Goal: Transaction & Acquisition: Purchase product/service

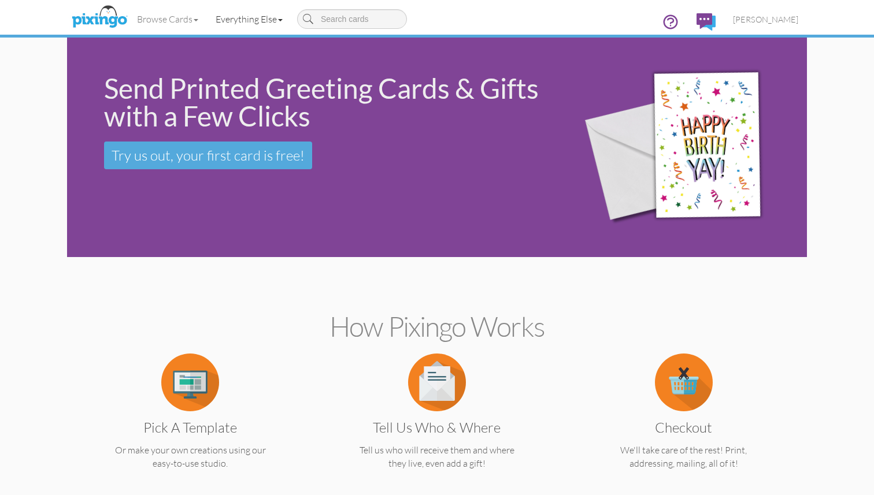
click at [265, 19] on link "Everything Else" at bounding box center [249, 19] width 84 height 29
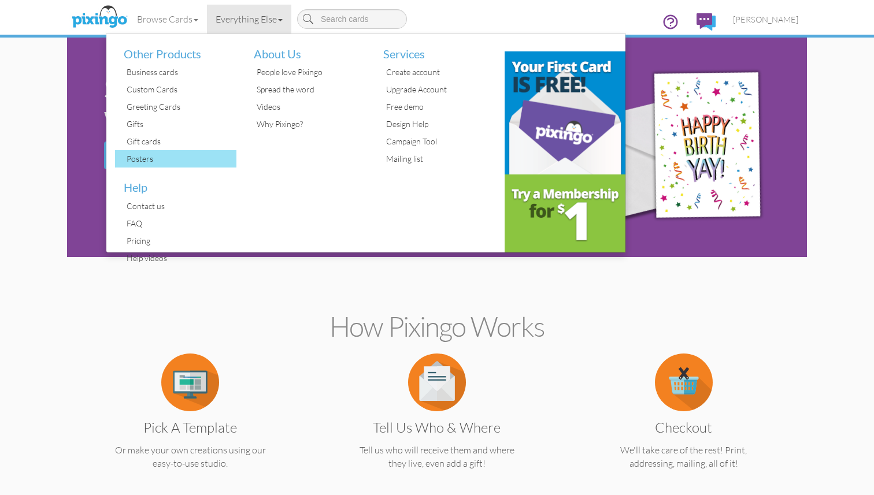
click at [166, 157] on div "Posters" at bounding box center [180, 158] width 113 height 17
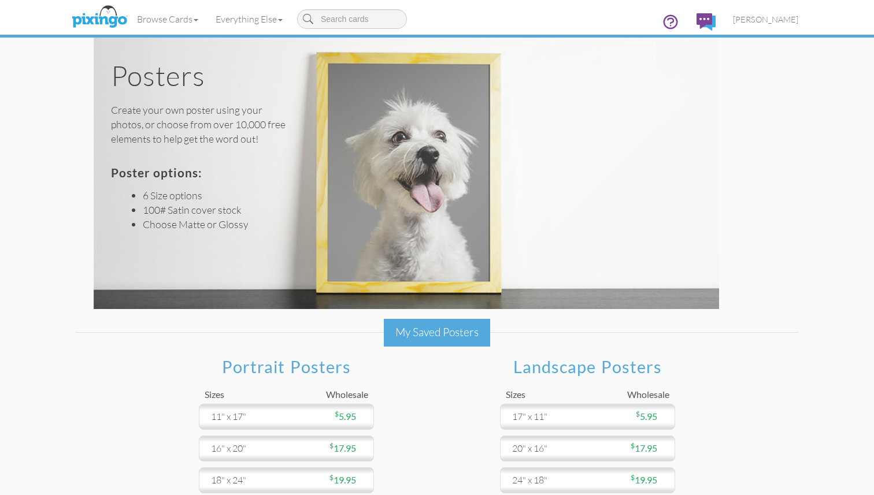
scroll to position [68, 0]
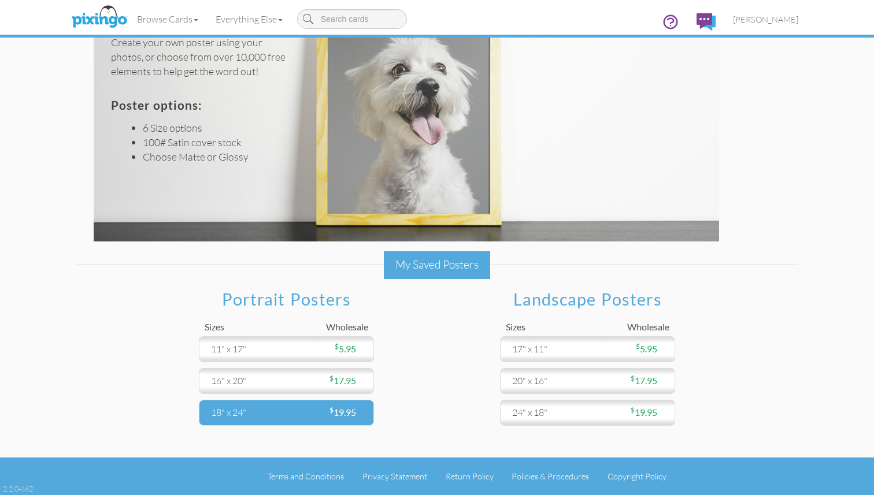
click at [322, 408] on div "$ 19.95" at bounding box center [327, 412] width 81 height 13
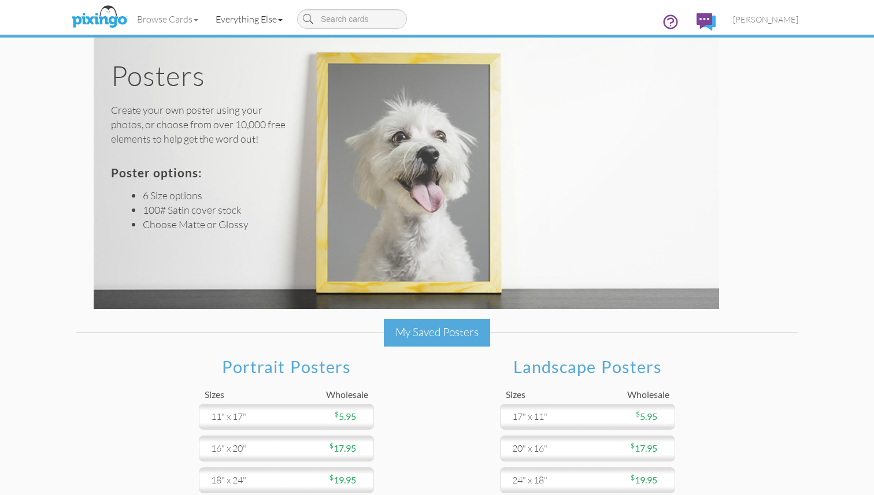
click at [265, 21] on link "Everything Else" at bounding box center [249, 19] width 84 height 29
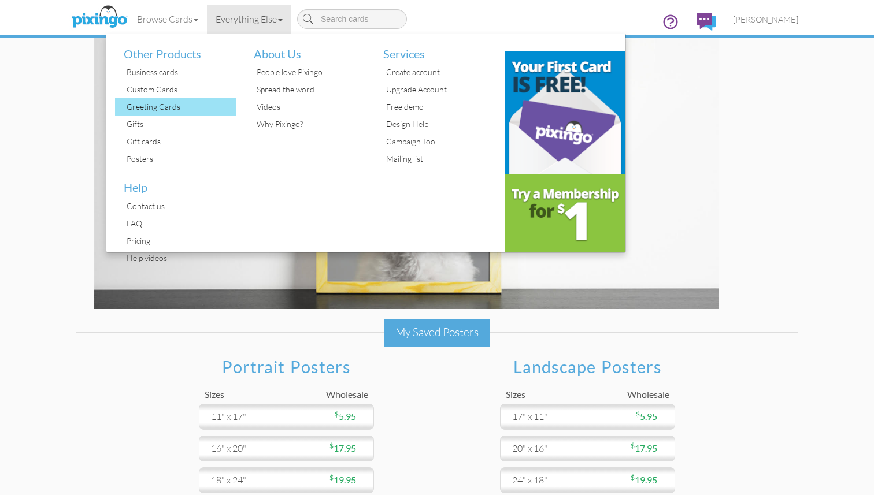
click at [194, 109] on div "Greeting Cards" at bounding box center [180, 106] width 113 height 17
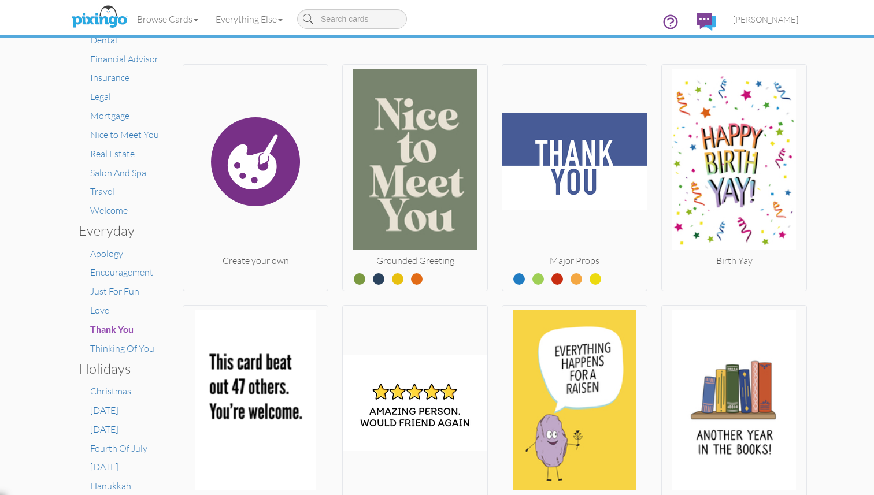
scroll to position [305, 0]
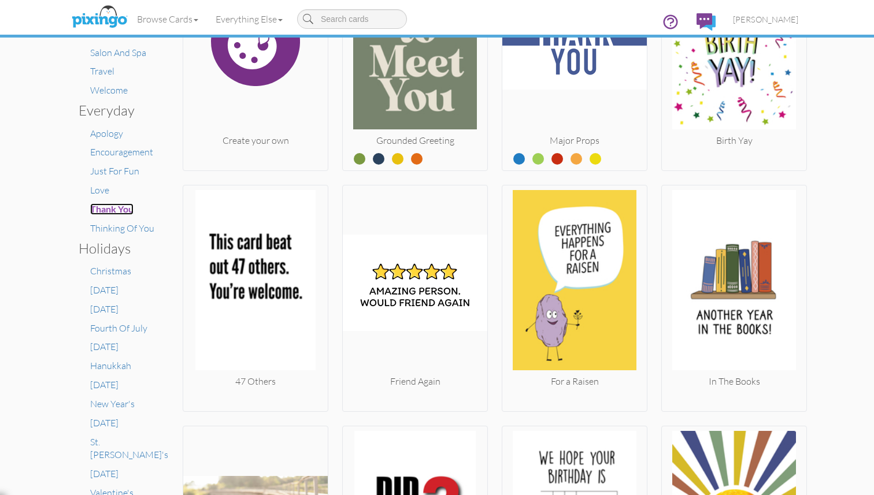
click at [110, 205] on span "Thank You" at bounding box center [111, 208] width 43 height 11
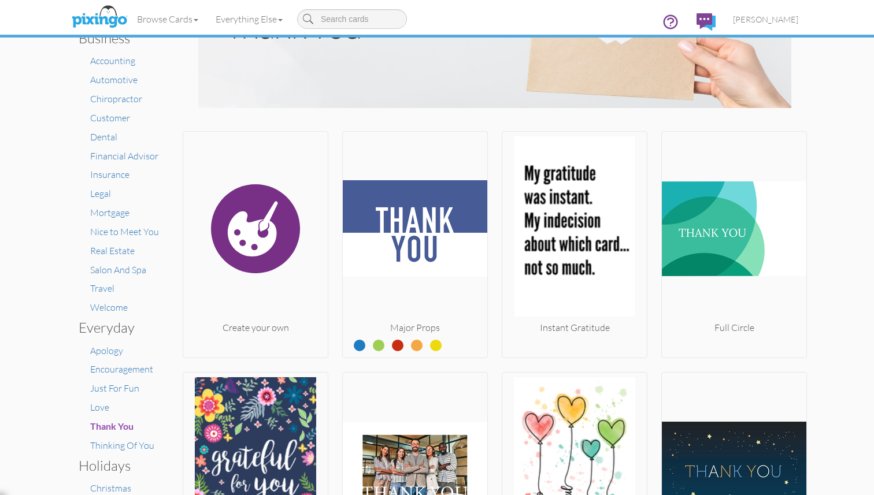
scroll to position [81, 0]
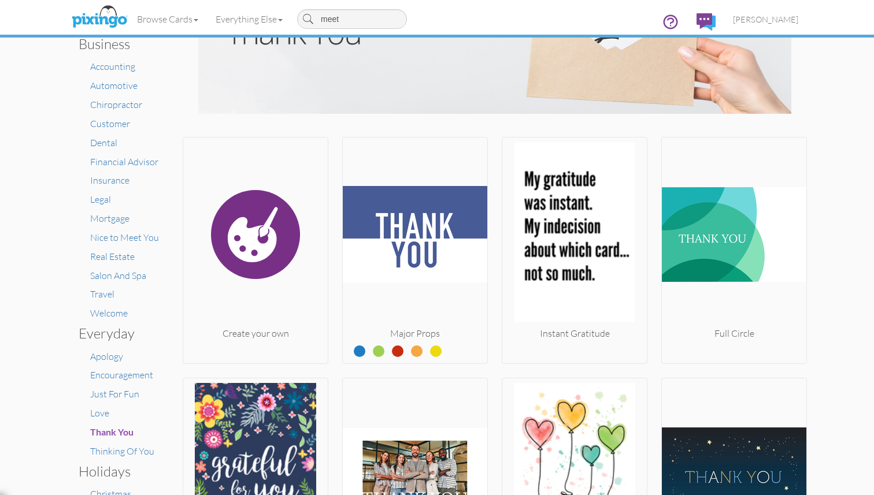
type input "meet"
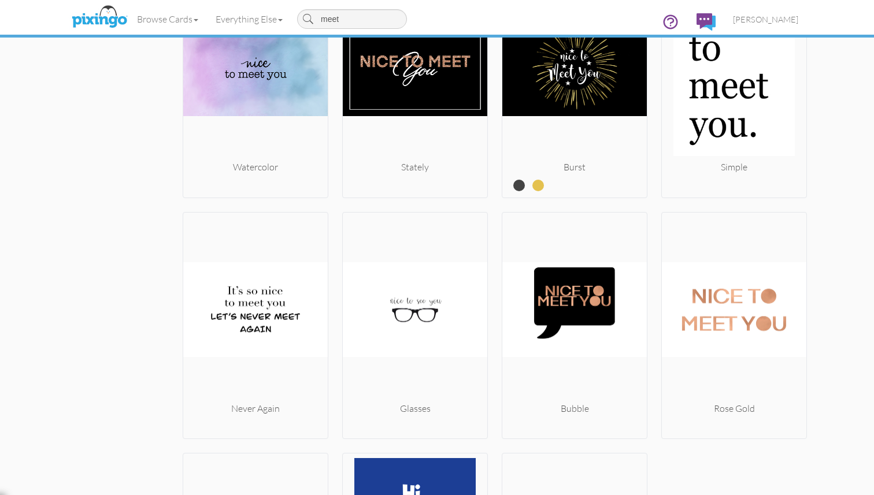
scroll to position [1353, 0]
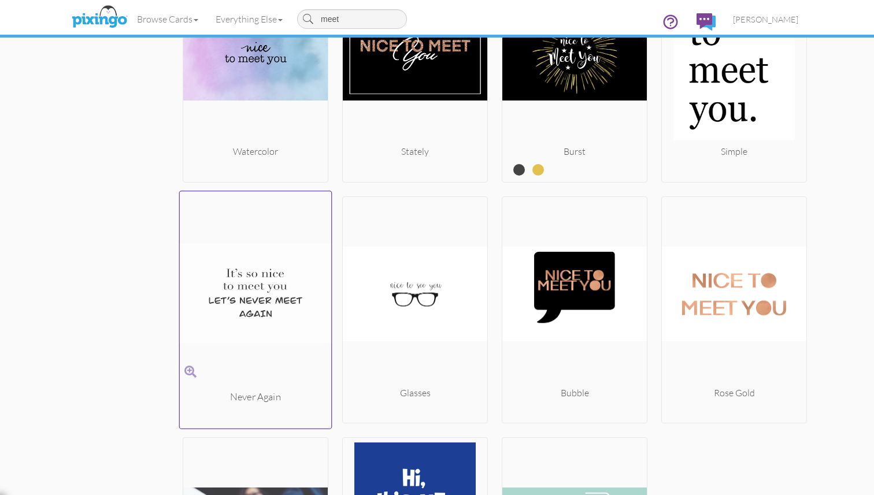
click at [190, 371] on span at bounding box center [190, 371] width 12 height 17
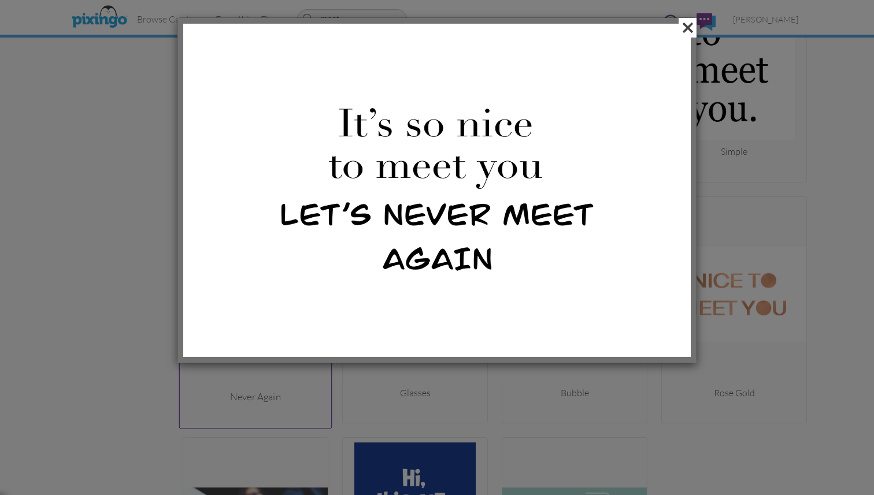
click at [688, 32] on span at bounding box center [687, 28] width 18 height 20
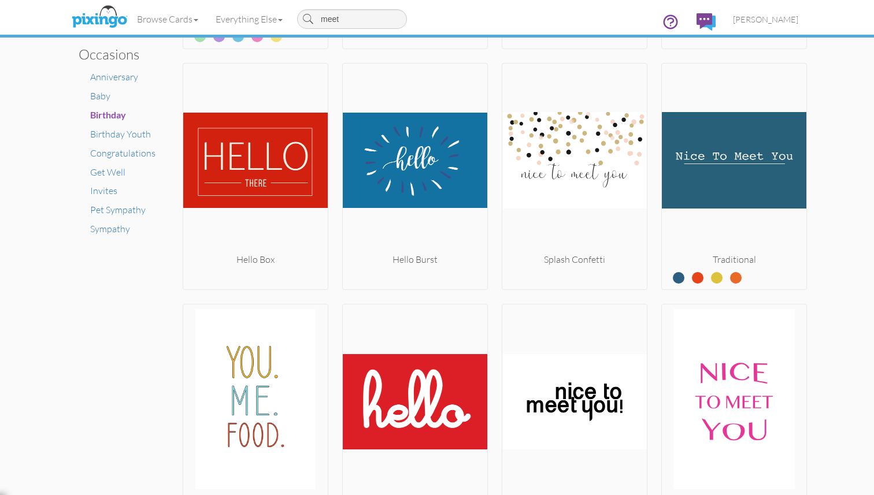
scroll to position [765, 0]
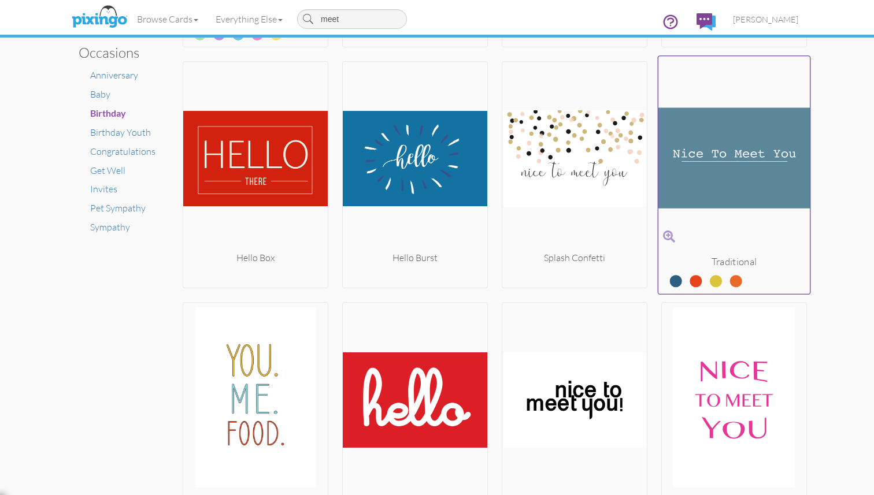
click at [736, 192] on img at bounding box center [734, 158] width 152 height 194
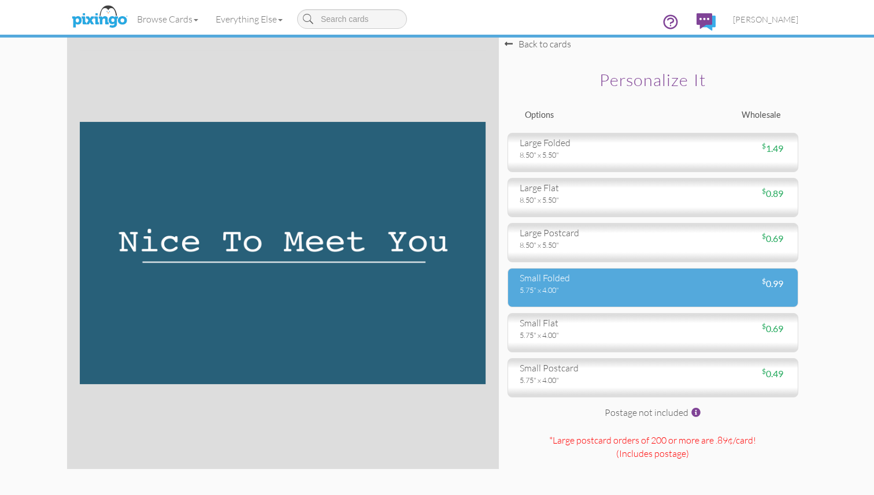
click at [641, 279] on div "small folded" at bounding box center [581, 278] width 125 height 13
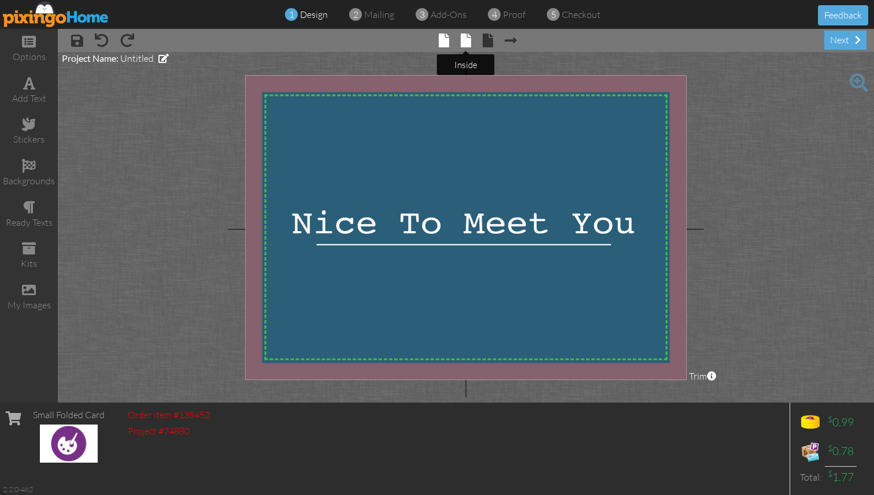
click at [469, 42] on span at bounding box center [466, 41] width 10 height 14
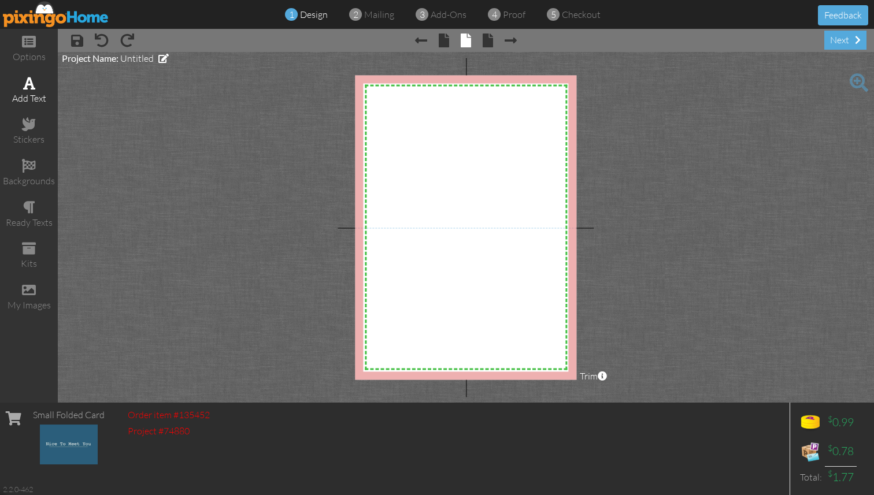
click at [36, 92] on div "add text" at bounding box center [29, 98] width 58 height 13
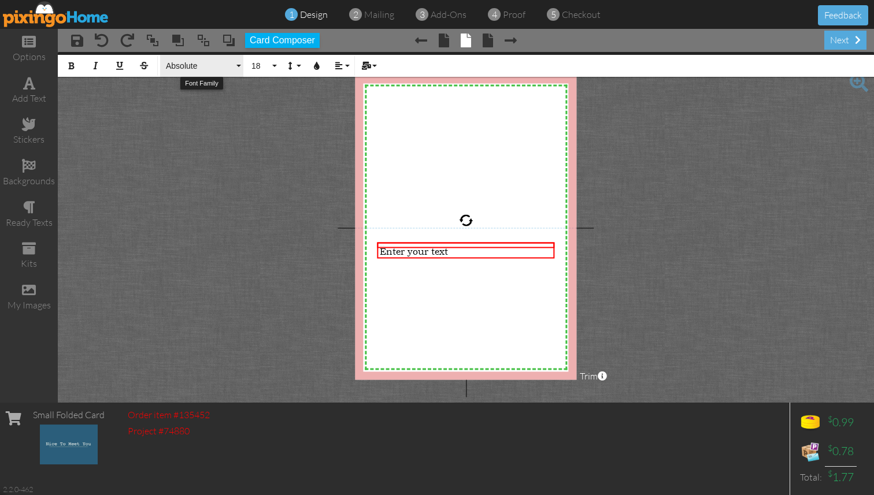
click at [224, 66] on span "Absolute" at bounding box center [199, 66] width 69 height 10
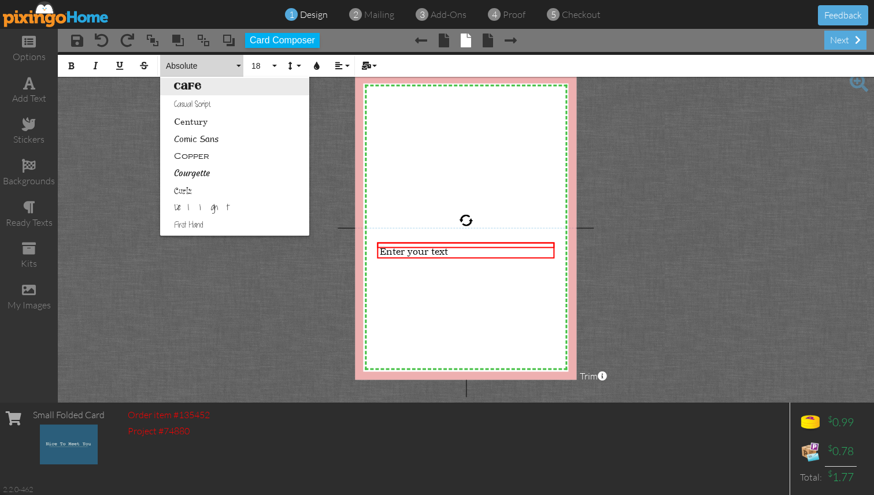
scroll to position [158, 0]
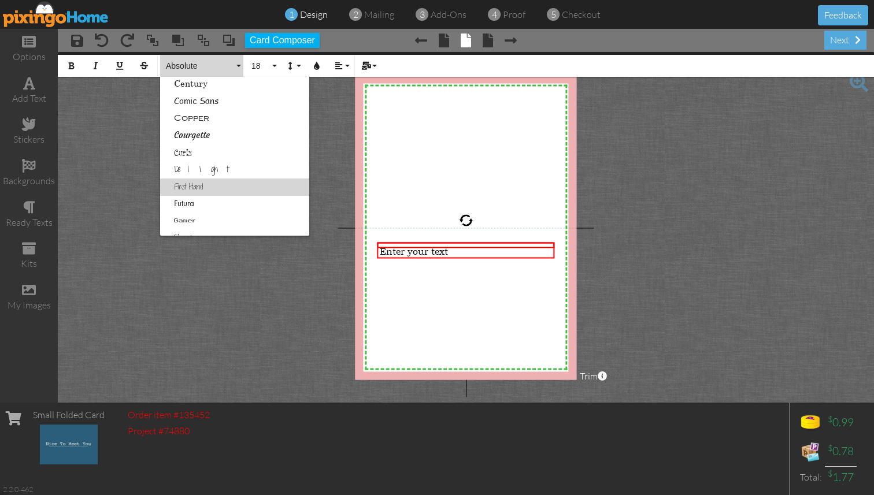
click at [237, 189] on link "First Hand" at bounding box center [234, 187] width 149 height 17
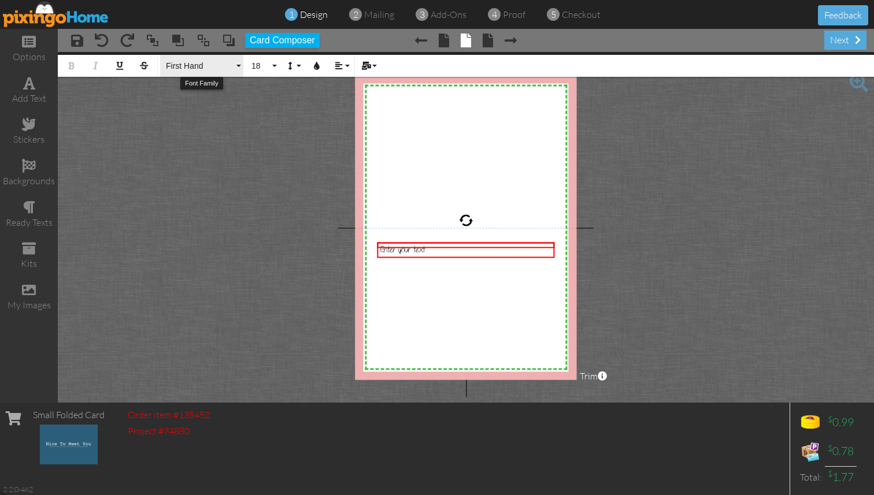
click at [203, 68] on span "First Hand" at bounding box center [199, 66] width 69 height 10
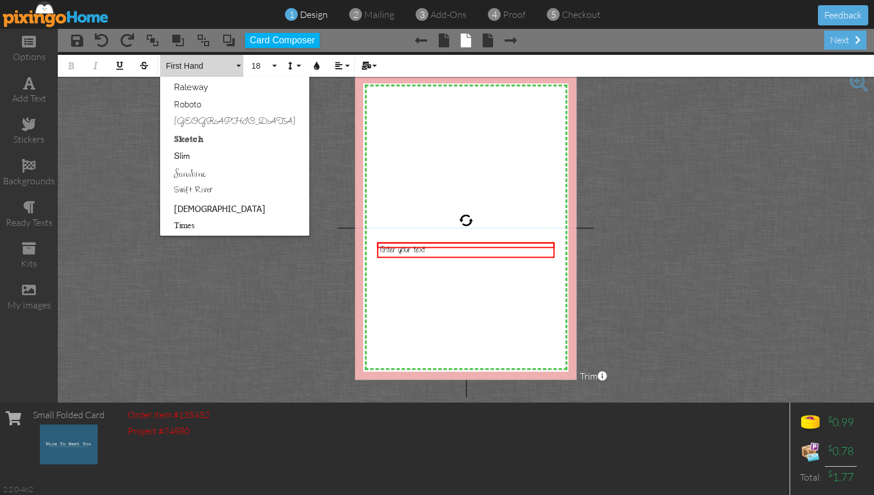
scroll to position [662, 0]
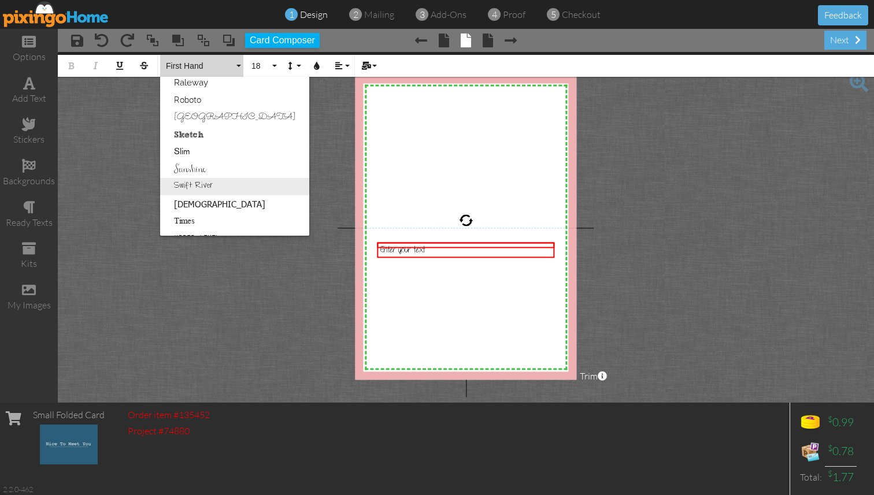
click at [244, 185] on link "Swift River" at bounding box center [234, 186] width 149 height 17
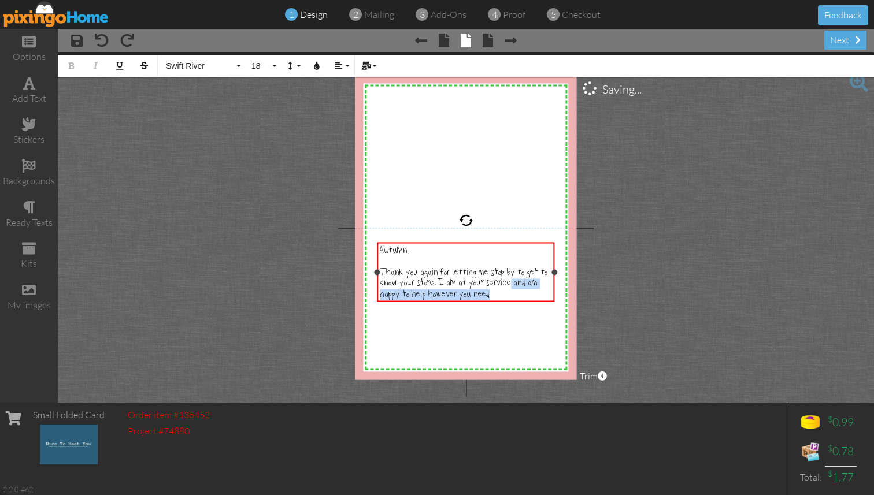
drag, startPoint x: 493, startPoint y: 295, endPoint x: 509, endPoint y: 283, distance: 19.8
click at [509, 283] on div "Autumn, ​ Thank you again for letting me stop by to get to know your store. I a…" at bounding box center [466, 272] width 172 height 55
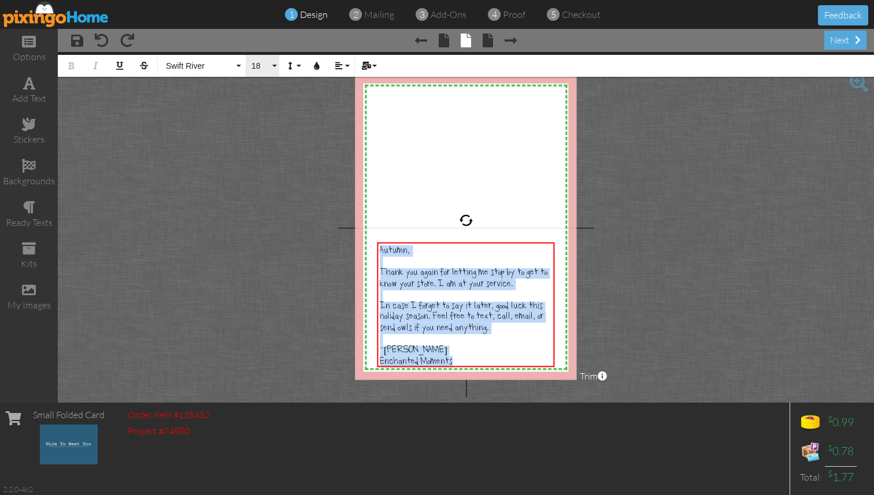
click at [269, 66] on span "18" at bounding box center [260, 66] width 20 height 10
click at [263, 69] on span "18" at bounding box center [260, 66] width 20 height 10
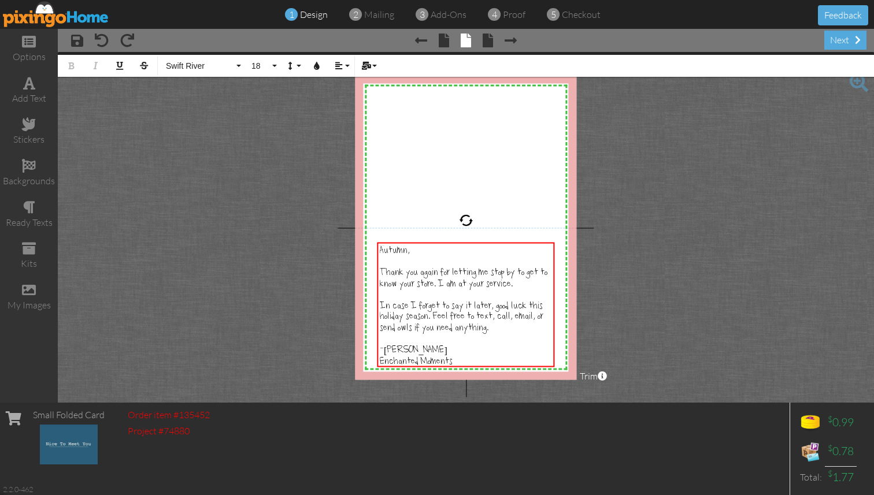
click at [283, 121] on project-studio-wrapper "X X X X X X X X X X X X X X X X X X X X X X X X X X X X X X X X X X X X X X X X…" at bounding box center [466, 227] width 816 height 351
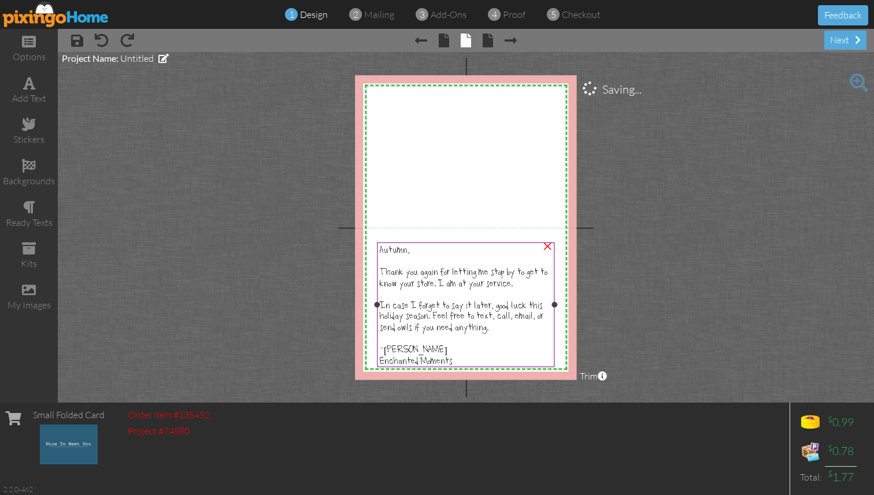
click at [504, 287] on span "Thank you again for letting me stop by to get to know your store. I am at your …" at bounding box center [464, 278] width 168 height 21
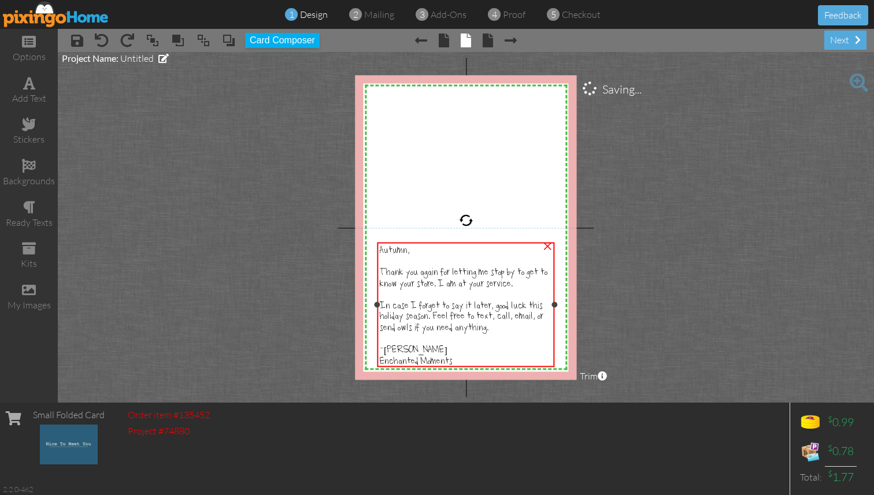
click at [504, 287] on span "Thank you again for letting me stop by to get to know your store. I am at your …" at bounding box center [464, 278] width 168 height 21
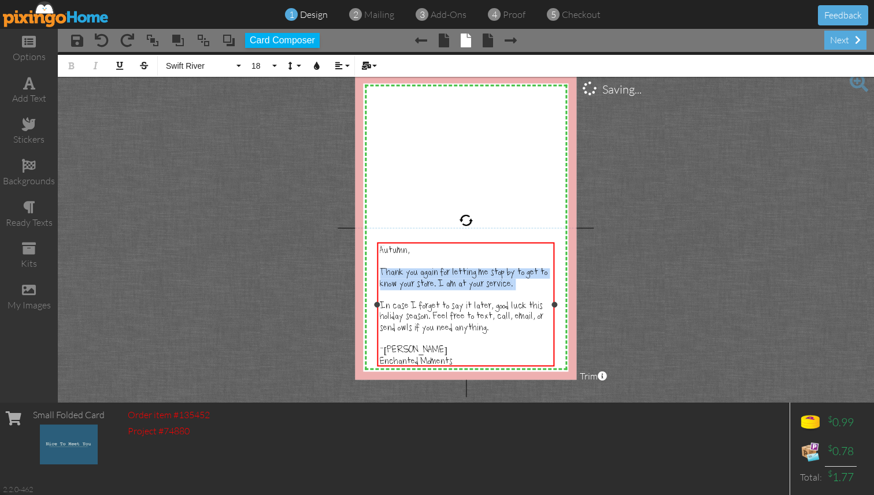
click at [504, 287] on span "Thank you again for letting me stop by to get to know your store. I am at your …" at bounding box center [464, 278] width 168 height 21
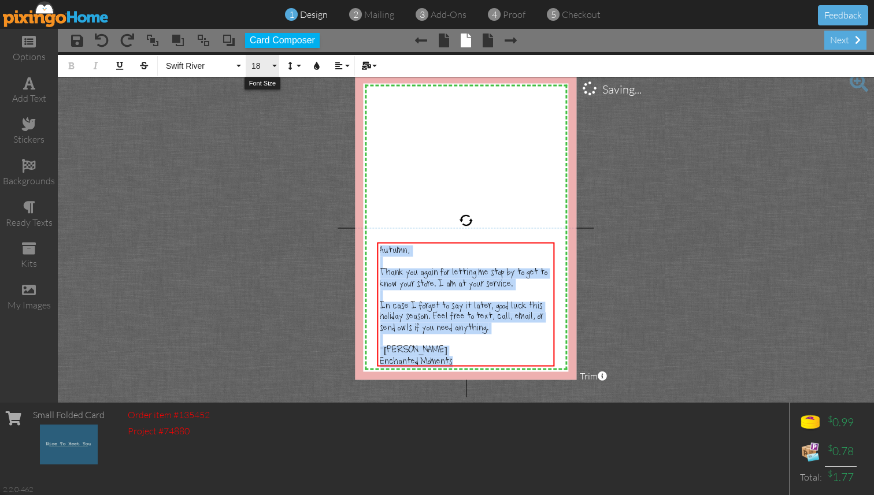
click at [268, 66] on span "18" at bounding box center [260, 66] width 20 height 10
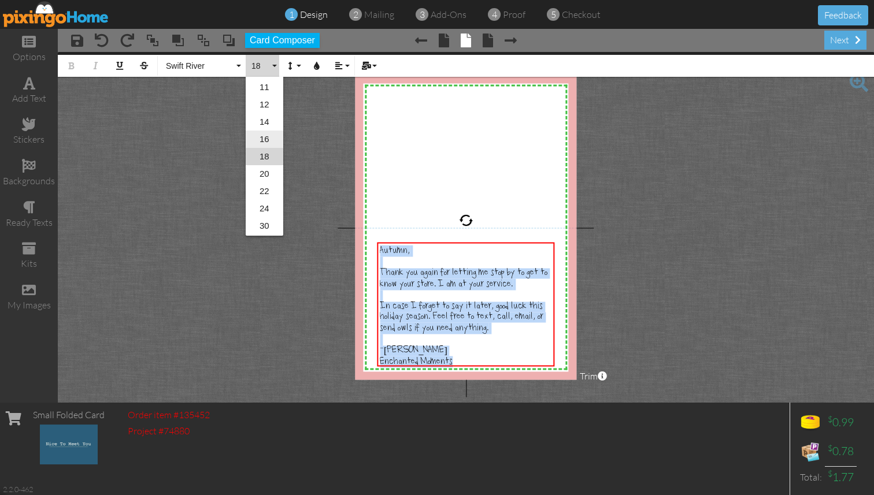
click at [257, 136] on link "16" at bounding box center [265, 139] width 38 height 17
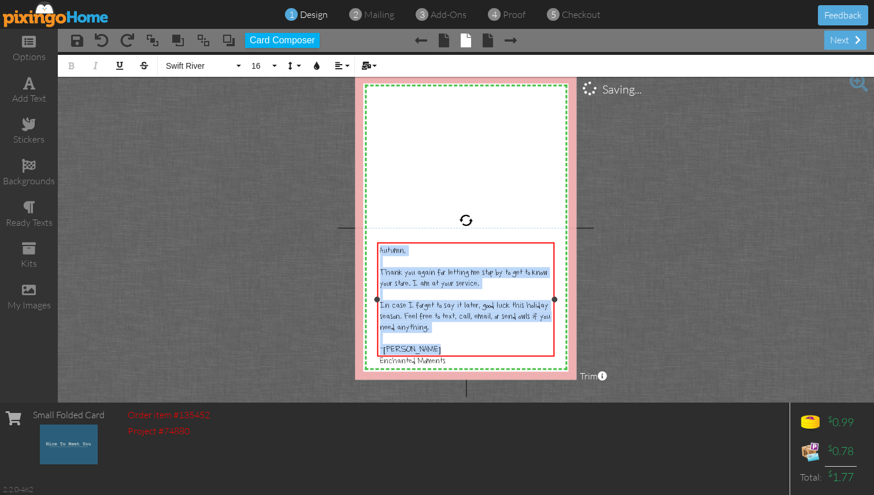
click at [455, 355] on div "Enchanted Moments" at bounding box center [466, 361] width 172 height 12
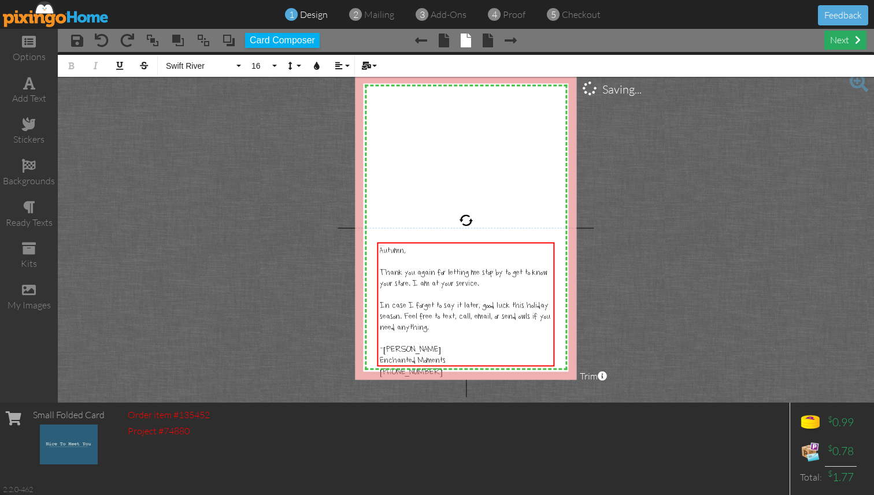
click at [841, 44] on div "next" at bounding box center [845, 40] width 42 height 19
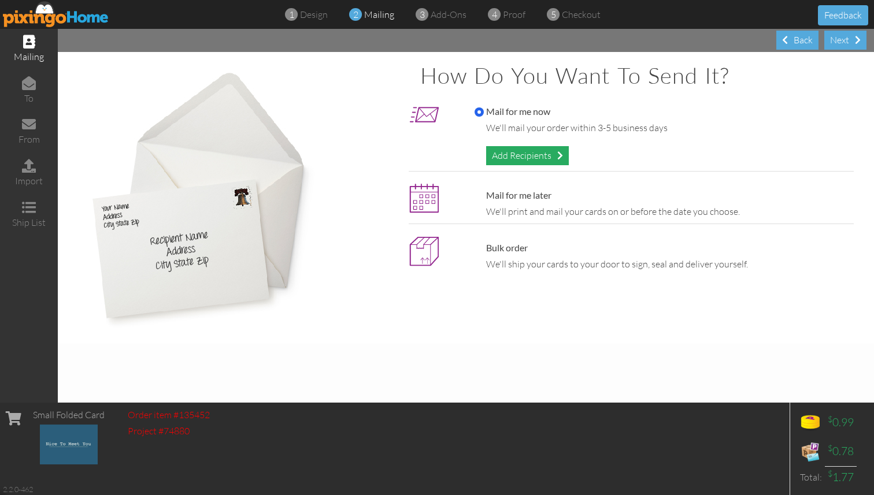
click at [551, 159] on div "Add Recipients" at bounding box center [527, 155] width 83 height 19
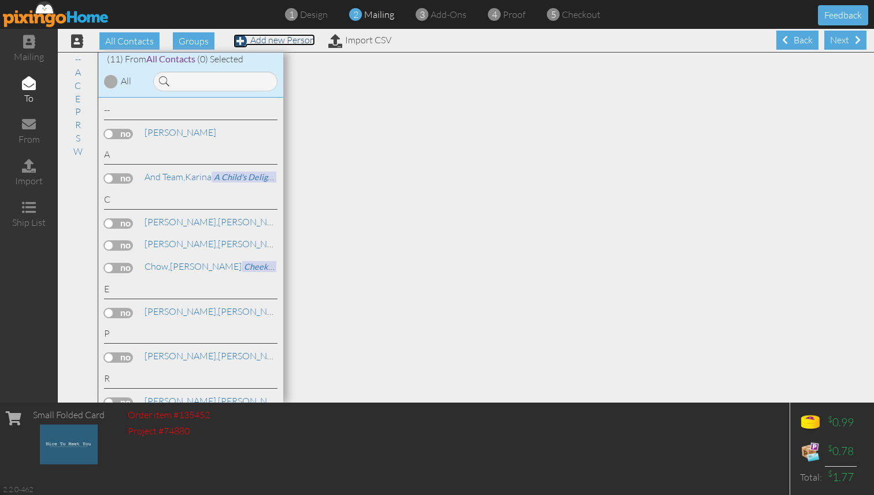
click at [270, 41] on link "Add new Person" at bounding box center [273, 40] width 81 height 12
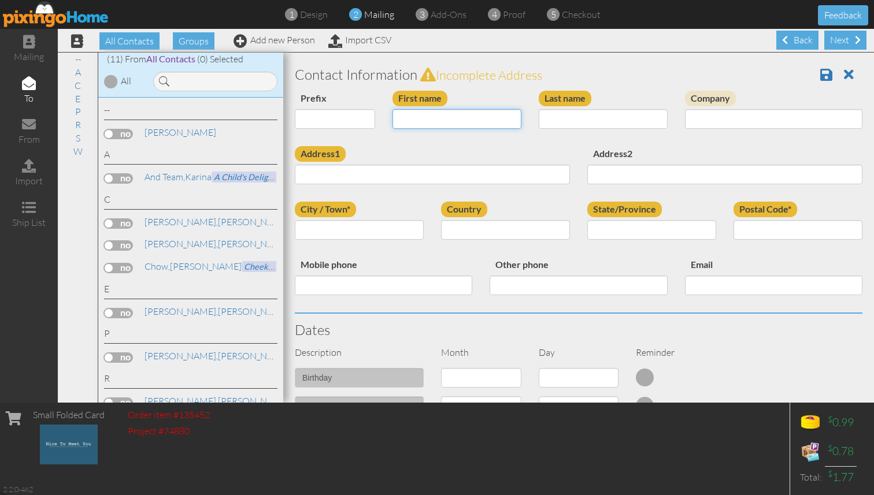
click at [470, 117] on input "First name" at bounding box center [456, 119] width 129 height 20
type input "Autumn"
type input "Ruhe"
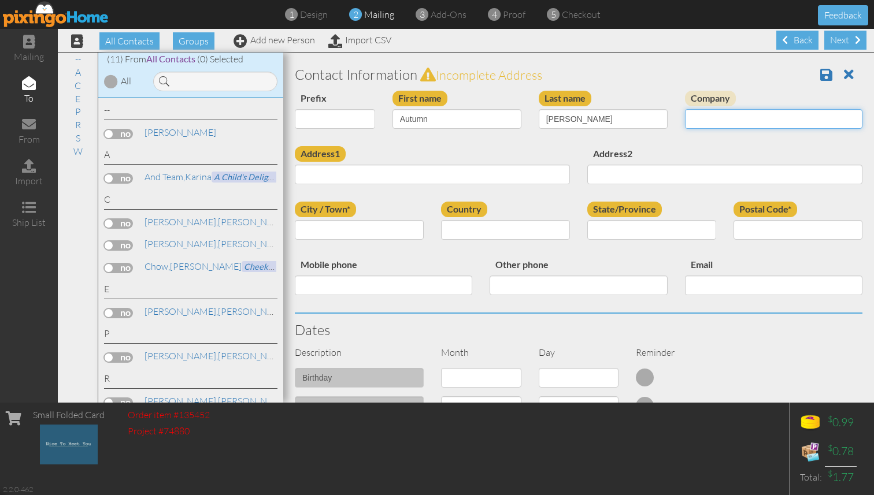
click at [725, 120] on input "Company" at bounding box center [773, 119] width 177 height 20
type input "[PERSON_NAME] & [PERSON_NAME]"
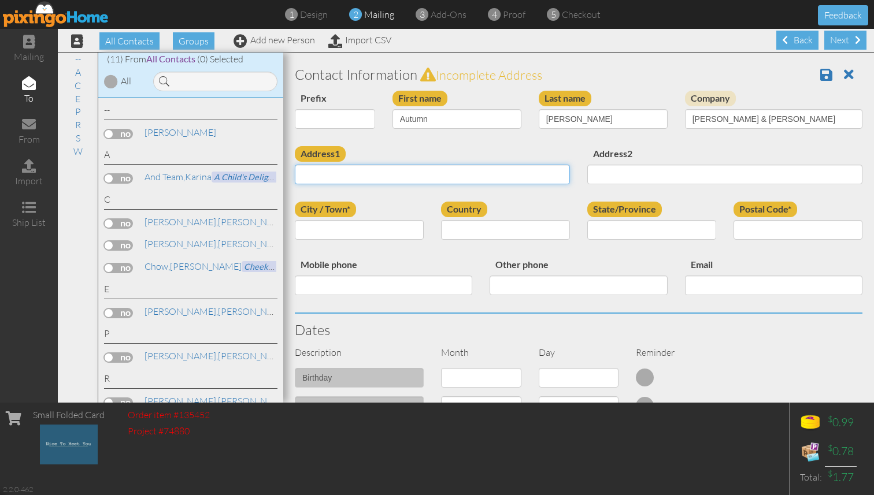
click at [359, 177] on input "Address1" at bounding box center [432, 175] width 275 height 20
paste input "[STREET_ADDRESS]"
type input "[STREET_ADDRESS]"
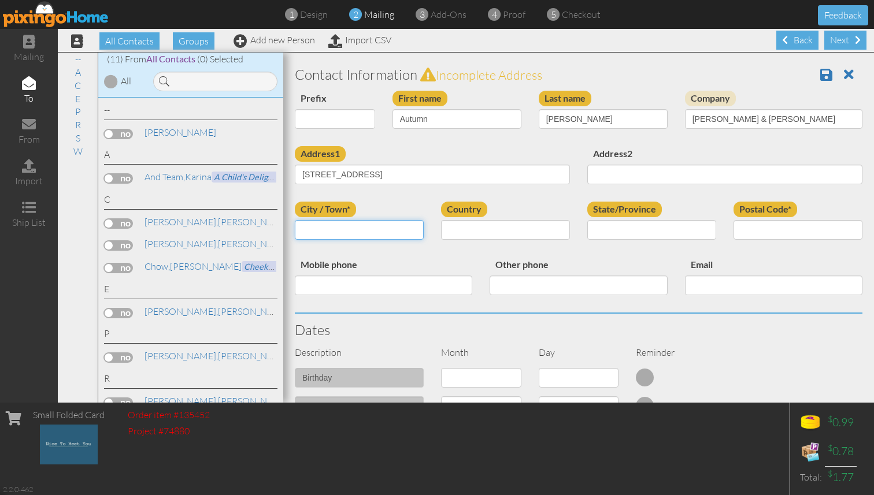
click at [369, 230] on input "City / Town*" at bounding box center [359, 230] width 129 height 20
type input "[GEOGRAPHIC_DATA]"
select select "object:2566"
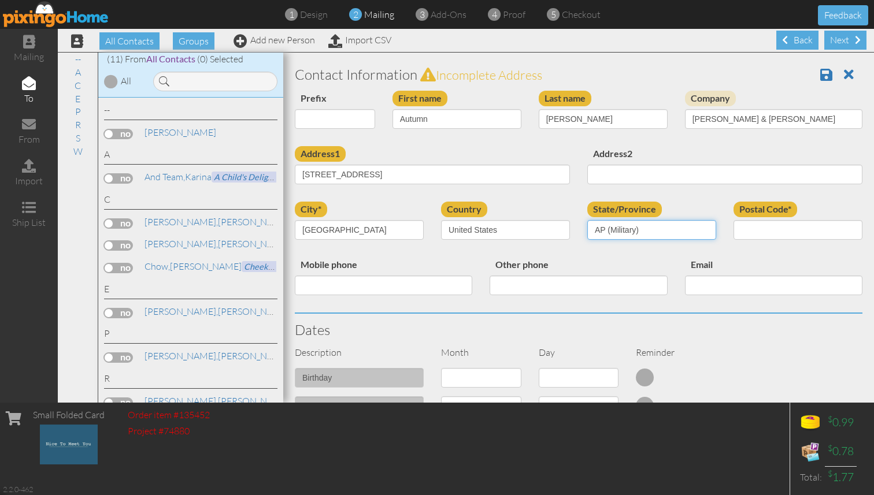
select select "object:2817"
paste input "85712"
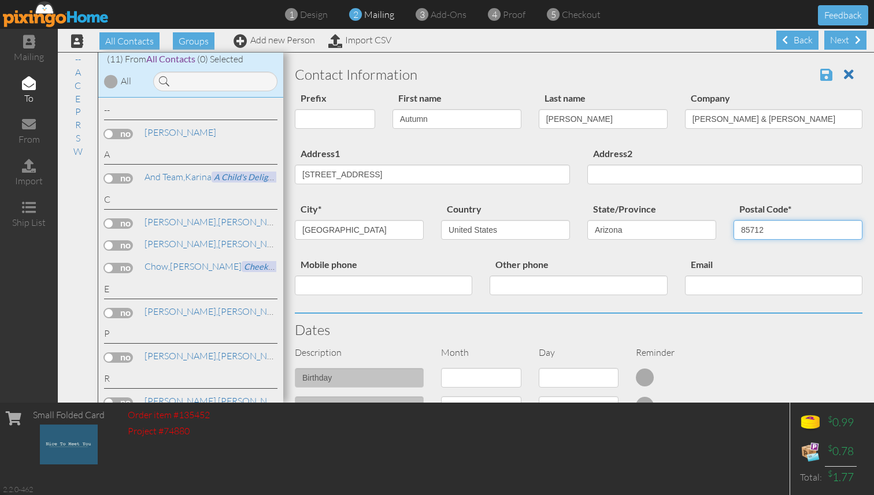
type input "85712"
click at [821, 75] on span at bounding box center [826, 75] width 12 height 14
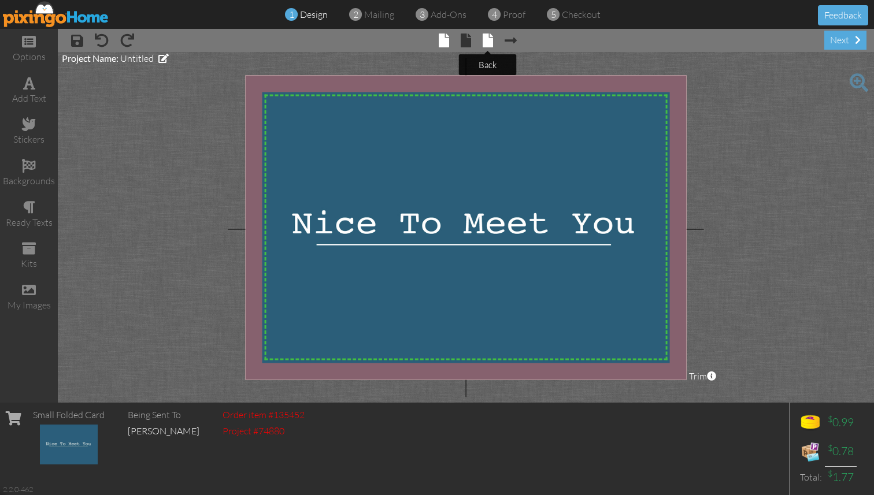
click at [486, 42] on span at bounding box center [487, 41] width 10 height 14
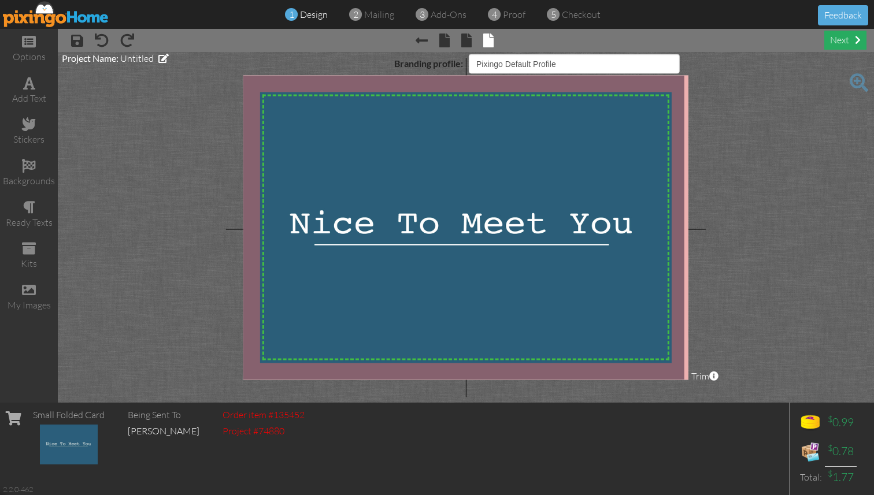
select select "object:140"
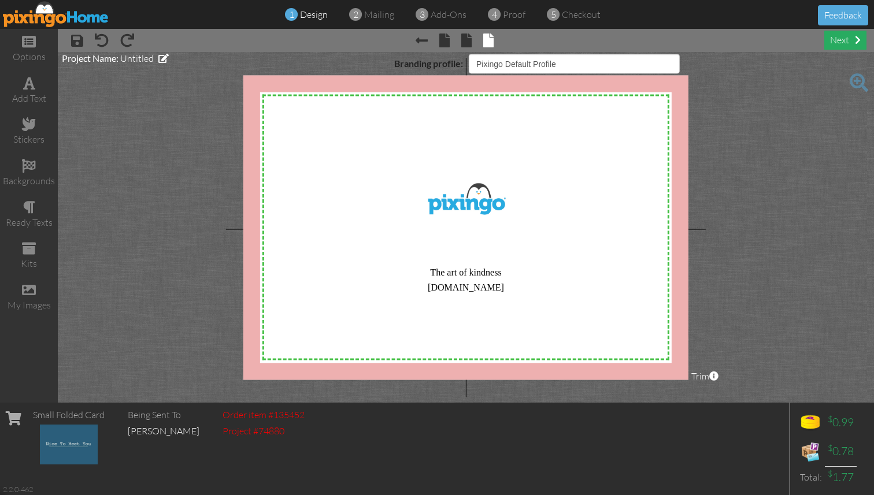
click at [847, 42] on div "next" at bounding box center [845, 40] width 42 height 19
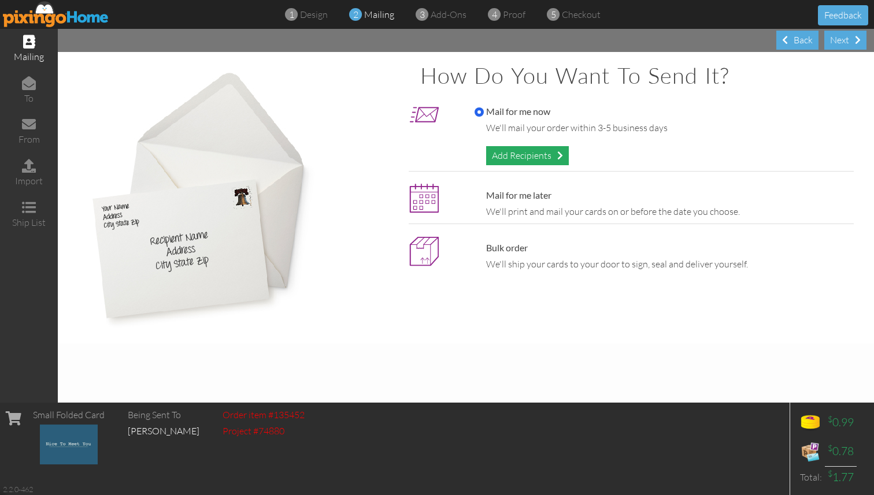
click at [563, 157] on span at bounding box center [560, 155] width 6 height 9
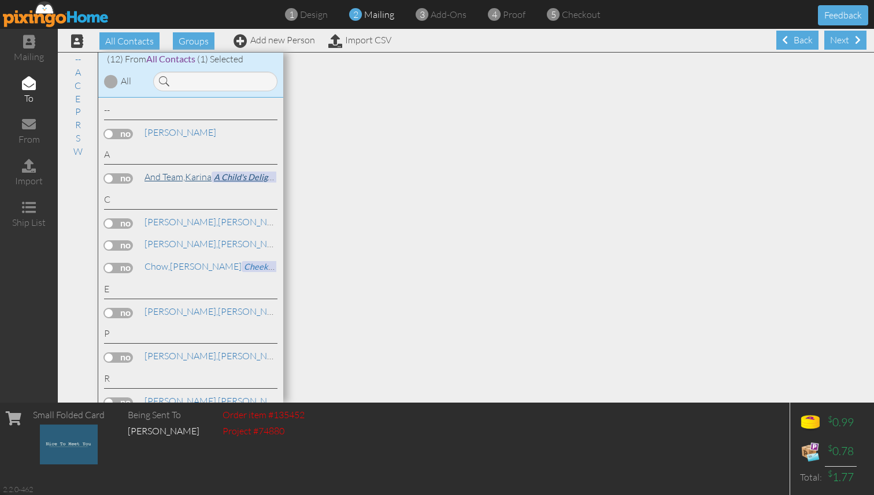
scroll to position [144, 0]
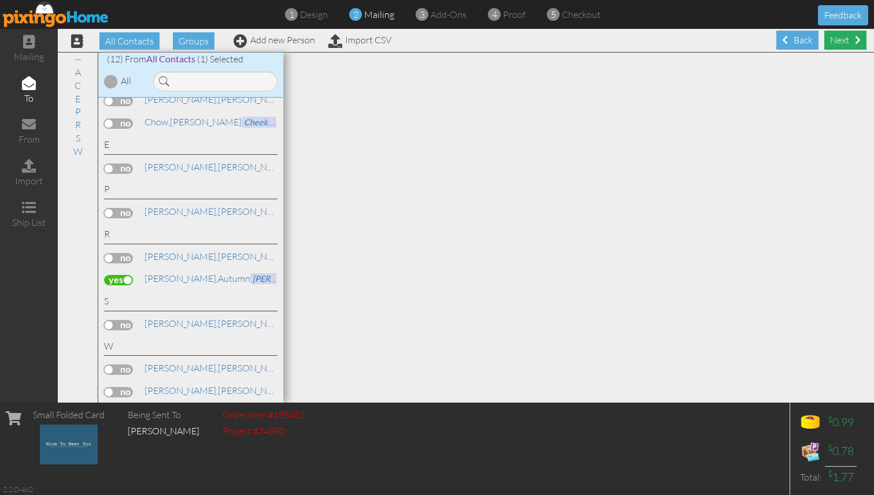
click at [858, 42] on span at bounding box center [858, 39] width 6 height 9
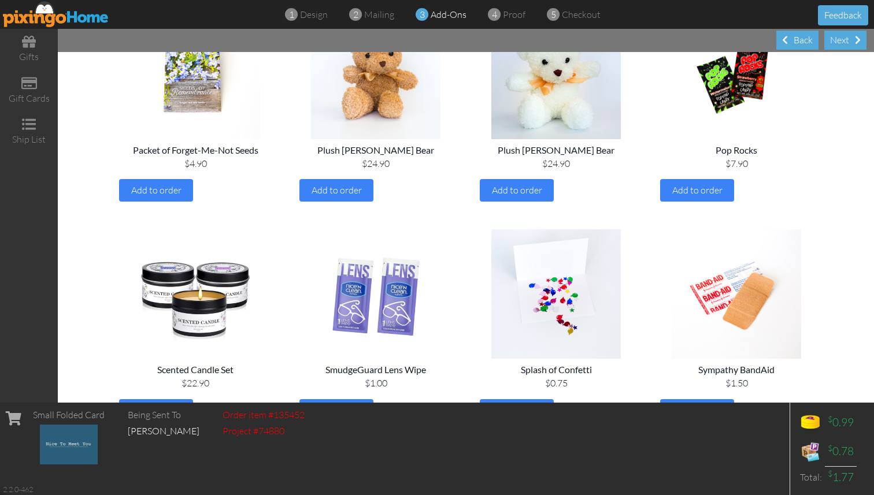
scroll to position [1302, 0]
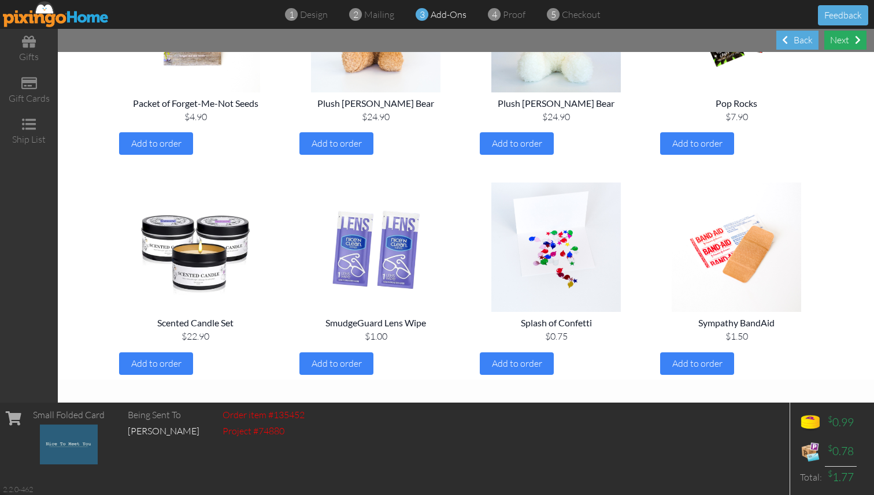
click at [838, 37] on div "Next" at bounding box center [845, 40] width 42 height 19
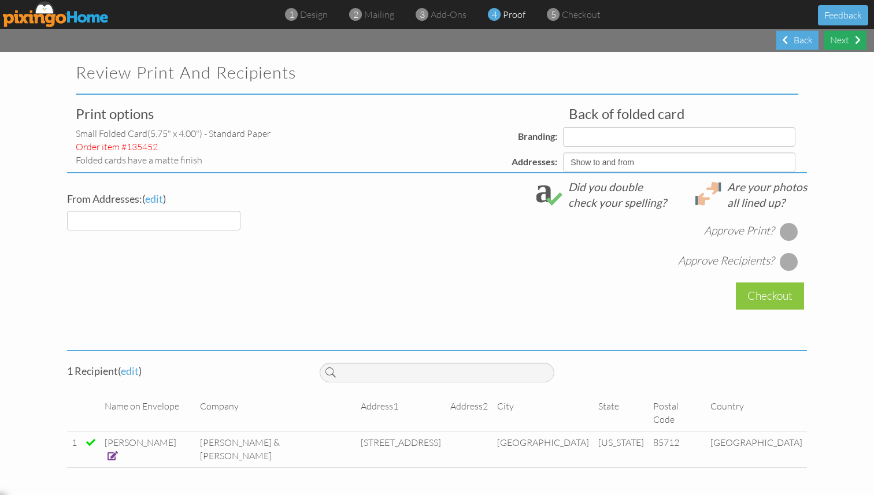
select select "object:352"
select select "object:350"
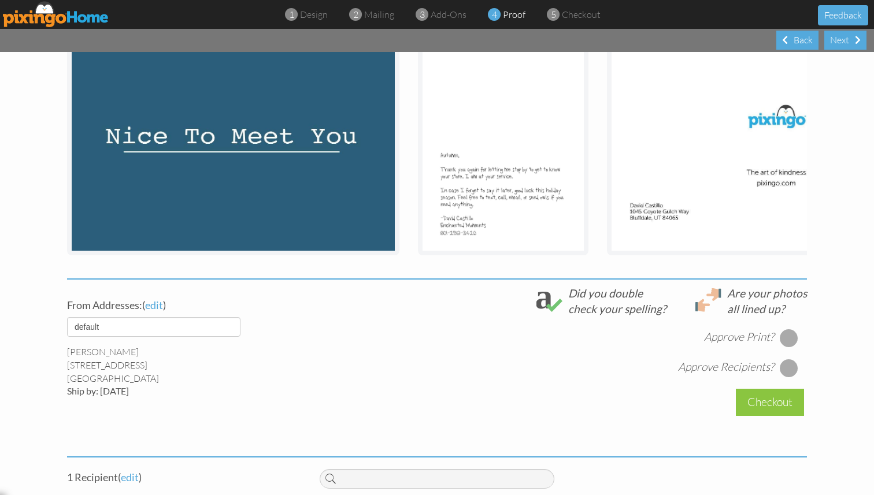
scroll to position [272, 0]
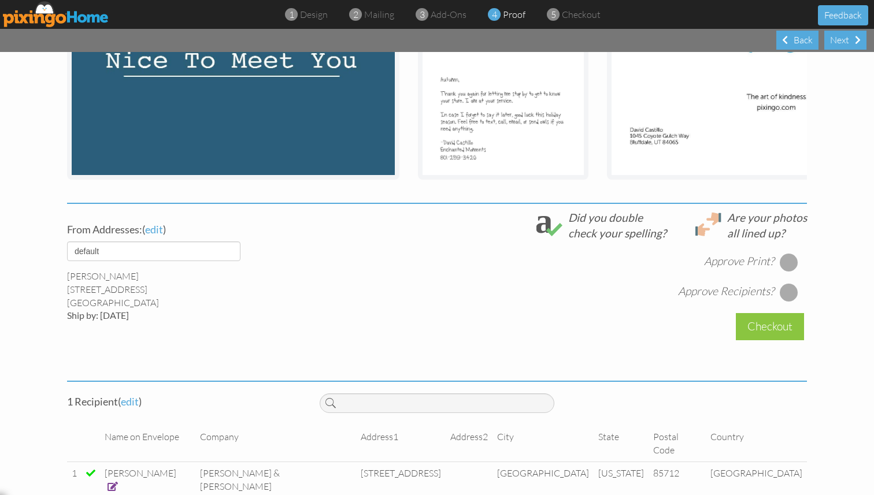
click at [788, 259] on div at bounding box center [789, 262] width 18 height 18
click at [795, 289] on div at bounding box center [789, 292] width 18 height 18
click at [785, 331] on div "Checkout" at bounding box center [770, 326] width 68 height 27
